Goal: Information Seeking & Learning: Check status

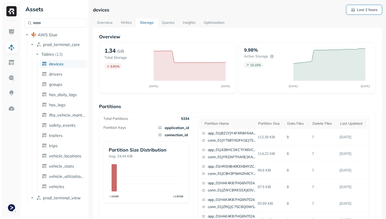
click at [371, 11] on p "Last 2 hours" at bounding box center [366, 9] width 21 height 5
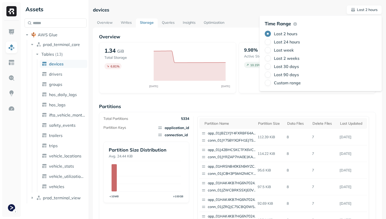
click at [296, 42] on label "Last 24 hours" at bounding box center [287, 41] width 26 height 5
click at [271, 42] on button "Last 24 hours" at bounding box center [267, 42] width 6 height 6
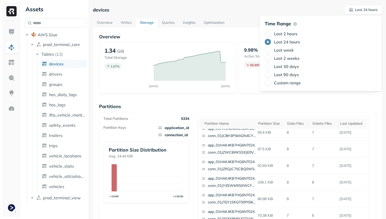
scroll to position [72, 0]
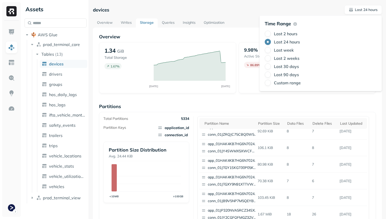
click at [236, 107] on p "Partitions" at bounding box center [237, 106] width 276 height 6
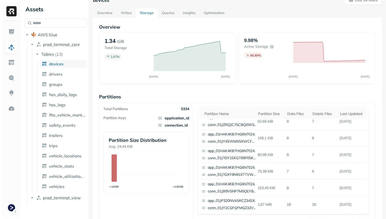
scroll to position [0, 0]
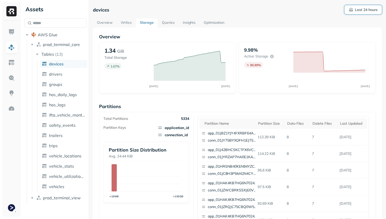
click at [358, 8] on p "Last 24 hours" at bounding box center [365, 9] width 23 height 5
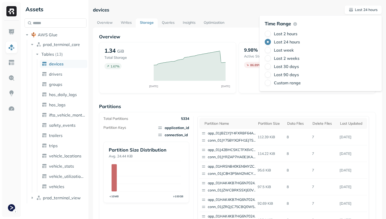
click at [286, 33] on label "Last 2 hours" at bounding box center [285, 33] width 23 height 5
click at [271, 33] on button "Last 2 hours" at bounding box center [267, 34] width 6 height 6
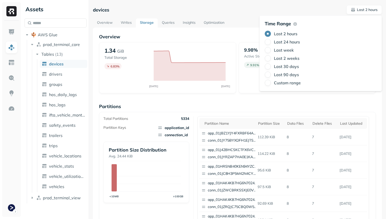
click at [244, 12] on div "devices Last 2 hours" at bounding box center [237, 9] width 289 height 9
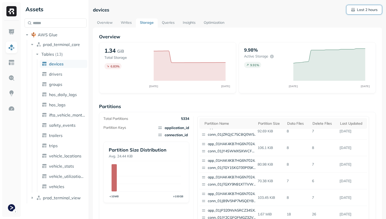
click at [354, 10] on span "Last 2 hours" at bounding box center [363, 9] width 27 height 5
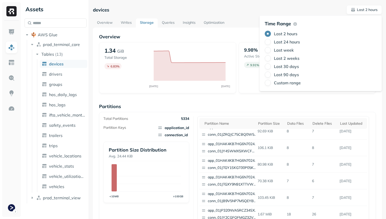
click at [294, 40] on label "Last 24 hours" at bounding box center [287, 41] width 26 height 5
click at [271, 40] on button "Last 24 hours" at bounding box center [267, 42] width 6 height 6
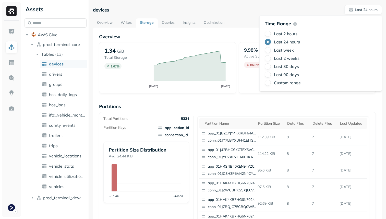
click at [275, 33] on label "Last 2 hours" at bounding box center [285, 33] width 23 height 5
click at [271, 33] on button "Last 2 hours" at bounding box center [267, 34] width 6 height 6
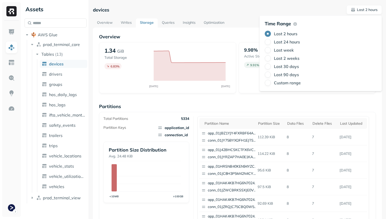
click at [263, 96] on div "Overview 1.34 GiB Total Storage 6.83 % AUG 28 AUG 28 9.98% Active storage 9.91 …" at bounding box center [237, 209] width 276 height 350
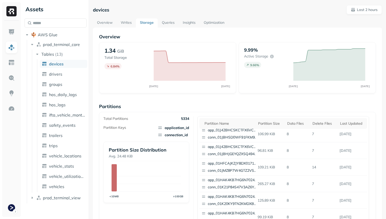
scroll to position [72, 0]
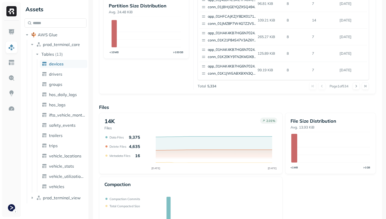
scroll to position [171, 0]
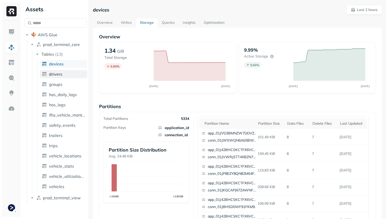
click at [56, 72] on span "drivers" at bounding box center [55, 73] width 13 height 5
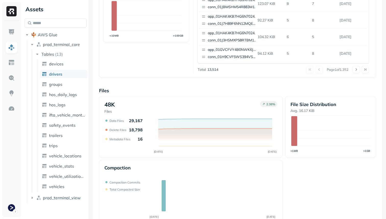
scroll to position [171, 0]
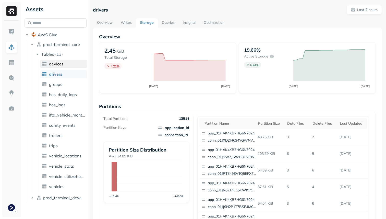
click at [79, 62] on link "devices" at bounding box center [63, 64] width 47 height 8
click at [73, 71] on link "drivers" at bounding box center [63, 74] width 47 height 8
click at [112, 24] on link "Overview" at bounding box center [105, 22] width 24 height 9
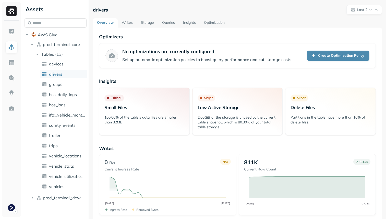
click at [151, 25] on link "Storage" at bounding box center [147, 22] width 21 height 9
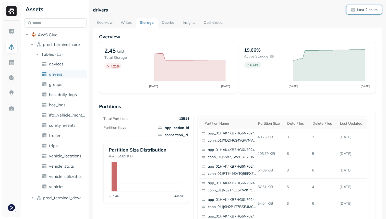
click at [355, 10] on span "Last 2 hours" at bounding box center [363, 9] width 27 height 5
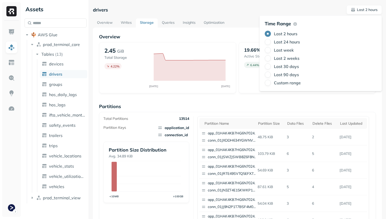
click at [294, 41] on label "Last 24 hours" at bounding box center [287, 41] width 26 height 5
click at [271, 41] on button "Last 24 hours" at bounding box center [267, 42] width 6 height 6
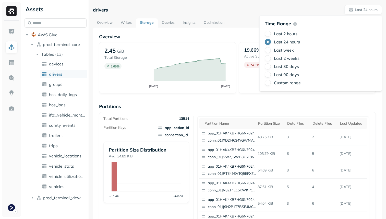
click at [256, 93] on div "Overview 2.45 GiB Total Storage 5.65 % AUG 27 AUG 28 19.66% Active storage 74.5…" at bounding box center [237, 209] width 276 height 350
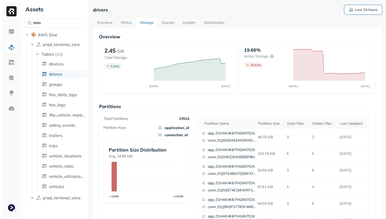
click at [363, 11] on p "Last 24 hours" at bounding box center [365, 9] width 23 height 5
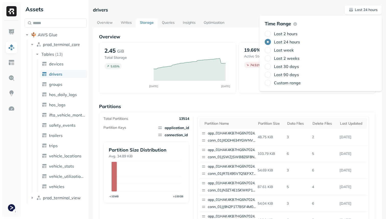
click at [296, 33] on label "Last 2 hours" at bounding box center [285, 33] width 23 height 5
click at [271, 33] on button "Last 2 hours" at bounding box center [267, 34] width 6 height 6
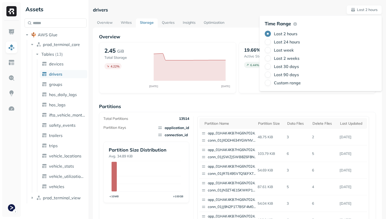
click at [251, 105] on p "Partitions" at bounding box center [237, 106] width 276 height 6
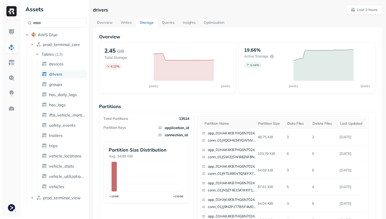
click at [266, 11] on div "drivers Last 2 hours" at bounding box center [237, 9] width 289 height 9
click at [59, 65] on span "devices" at bounding box center [56, 63] width 15 height 5
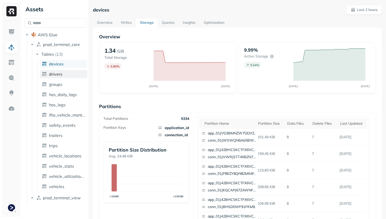
click at [58, 73] on span "drivers" at bounding box center [55, 73] width 13 height 5
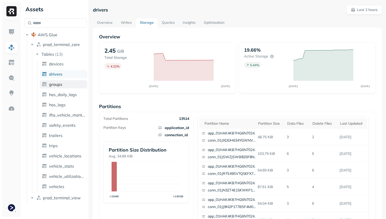
click at [58, 84] on span "groups" at bounding box center [55, 84] width 13 height 5
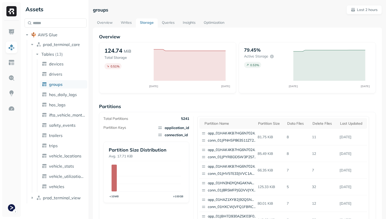
click at [58, 79] on ul "devices drivers groups hos_daily_logs hos_logs ifta_vehicle_months safety_event…" at bounding box center [62, 125] width 50 height 133
click at [58, 75] on span "drivers" at bounding box center [55, 73] width 13 height 5
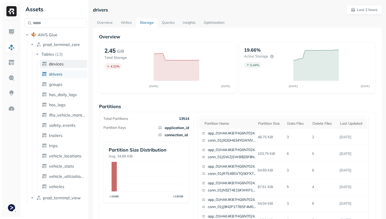
click at [57, 66] on span "devices" at bounding box center [56, 63] width 15 height 5
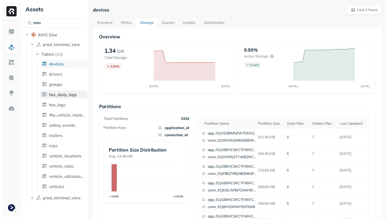
click at [59, 96] on span "hos_daily_logs" at bounding box center [63, 94] width 28 height 5
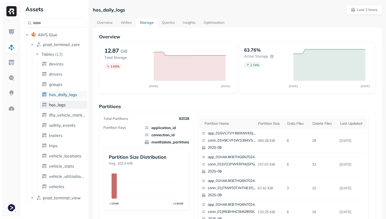
click at [59, 108] on link "hos_logs" at bounding box center [63, 104] width 47 height 8
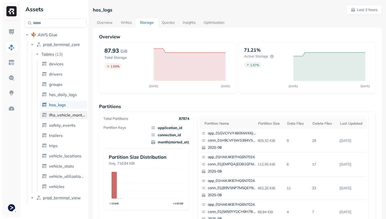
click at [60, 113] on span "ifta_vehicle_months" at bounding box center [67, 114] width 36 height 5
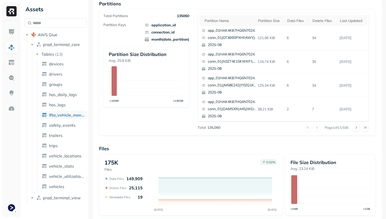
scroll to position [78, 0]
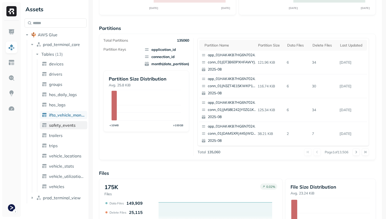
click at [79, 128] on link "safety_events" at bounding box center [63, 125] width 47 height 8
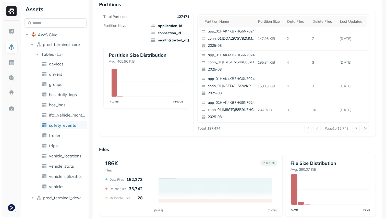
scroll to position [171, 0]
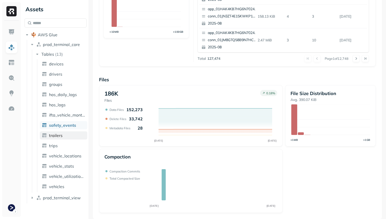
click at [60, 132] on link "trailers" at bounding box center [63, 135] width 47 height 8
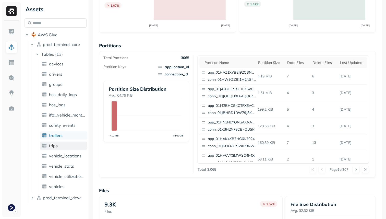
click at [61, 146] on link "trips" at bounding box center [63, 145] width 47 height 8
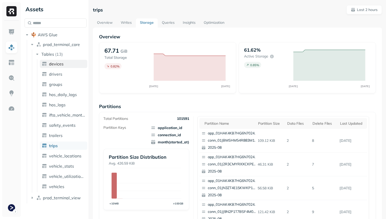
click at [58, 62] on span "devices" at bounding box center [56, 63] width 15 height 5
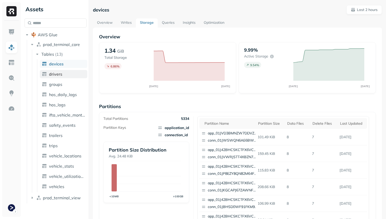
click at [64, 73] on link "drivers" at bounding box center [63, 74] width 47 height 8
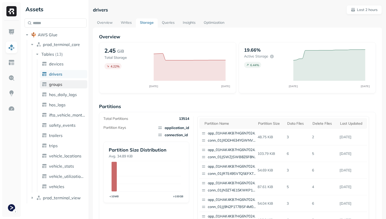
click at [62, 83] on link "groups" at bounding box center [63, 84] width 47 height 8
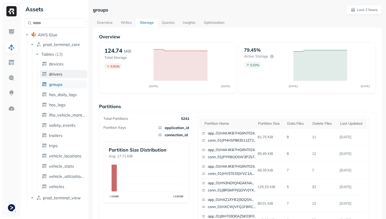
click at [62, 76] on link "drivers" at bounding box center [63, 74] width 47 height 8
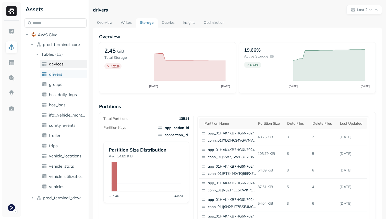
click at [60, 62] on span "devices" at bounding box center [56, 63] width 15 height 5
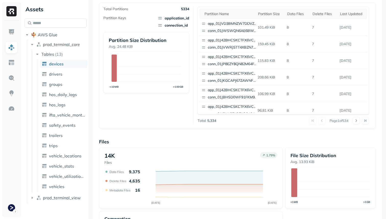
scroll to position [171, 0]
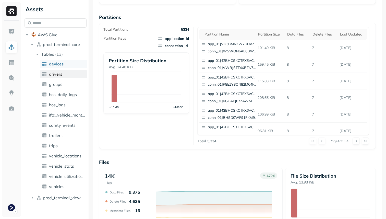
click at [73, 77] on link "drivers" at bounding box center [63, 74] width 47 height 8
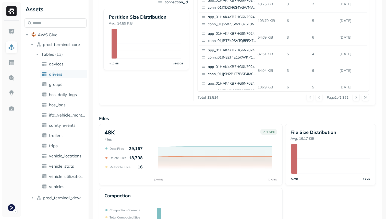
scroll to position [171, 0]
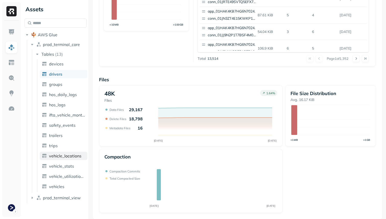
click at [62, 157] on span "vehicle_locations" at bounding box center [65, 155] width 32 height 5
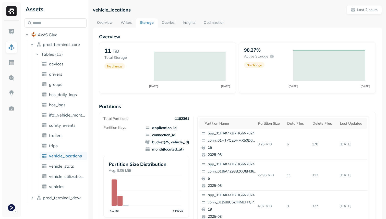
click at [149, 28] on div "Overview 11 TiB Total Storage No change AUG 28 AUG 28 98.27% Active storage No …" at bounding box center [237, 209] width 289 height 362
click at [149, 27] on link "Storage" at bounding box center [147, 22] width 22 height 9
click at [76, 164] on link "vehicle_stats" at bounding box center [63, 166] width 47 height 8
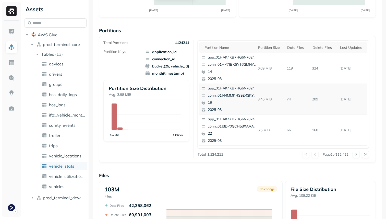
scroll to position [171, 0]
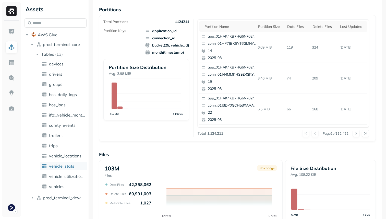
scroll to position [171, 0]
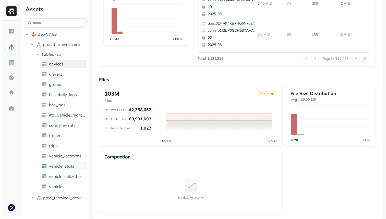
click at [71, 66] on link "devices" at bounding box center [63, 64] width 47 height 8
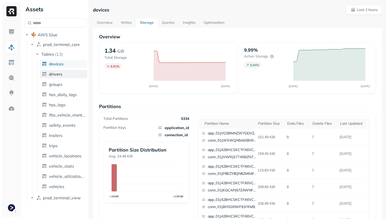
click at [72, 72] on link "drivers" at bounding box center [63, 74] width 47 height 8
click at [72, 67] on link "devices" at bounding box center [63, 64] width 47 height 8
click at [102, 22] on link "Overview" at bounding box center [105, 22] width 24 height 9
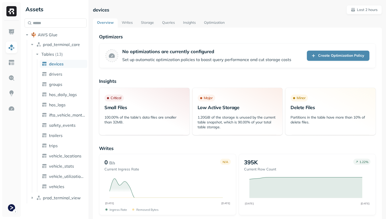
click at [121, 24] on link "Writes" at bounding box center [127, 22] width 19 height 9
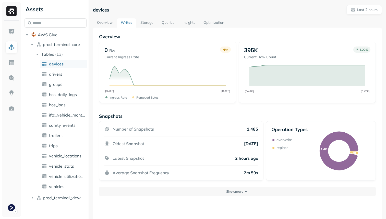
click at [144, 23] on link "Storage" at bounding box center [146, 22] width 21 height 9
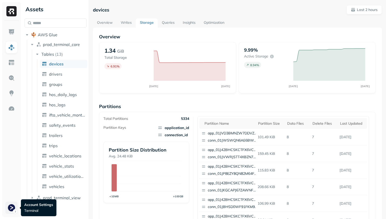
click at [11, 209] on html "Assets AWS Glue prod_terminal_core Tables ( 13 ) devices drivers groups hos_dai…" at bounding box center [193, 109] width 386 height 219
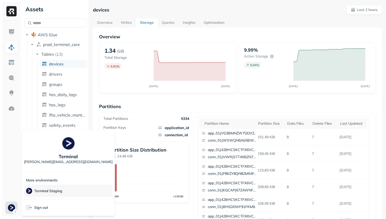
click at [42, 191] on p "Terminal Staging" at bounding box center [48, 190] width 28 height 5
